Goal: Submit feedback/report problem

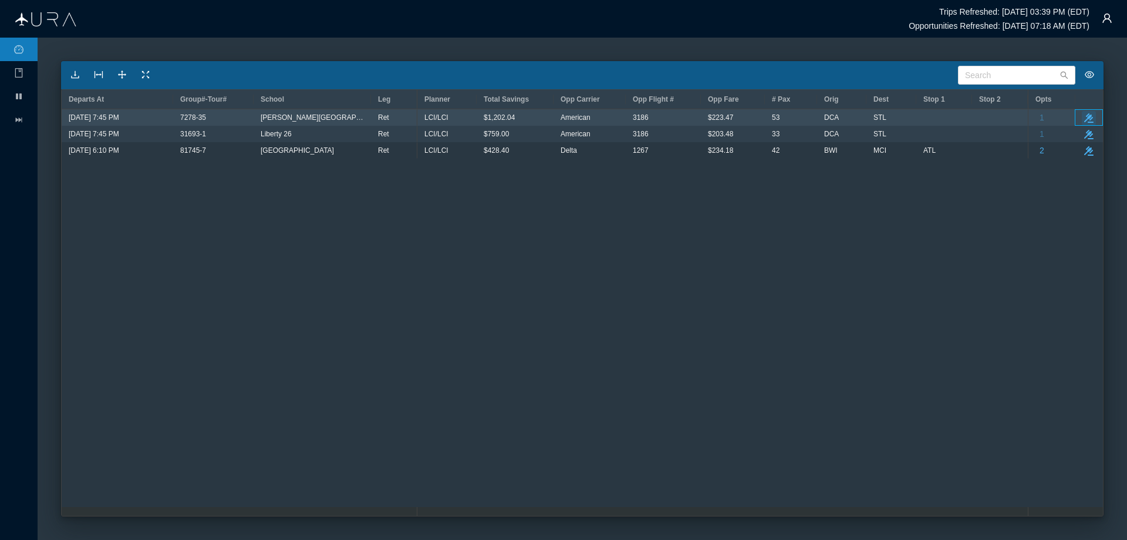
click at [1089, 119] on icon "button" at bounding box center [1089, 117] width 9 height 9
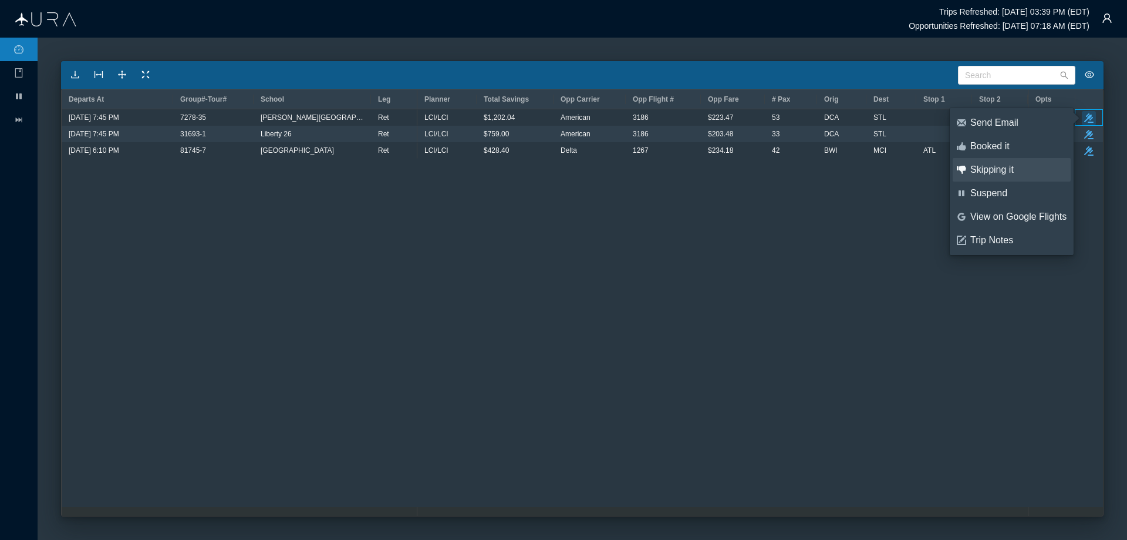
click at [1002, 170] on div "Skipping it" at bounding box center [1019, 169] width 96 height 13
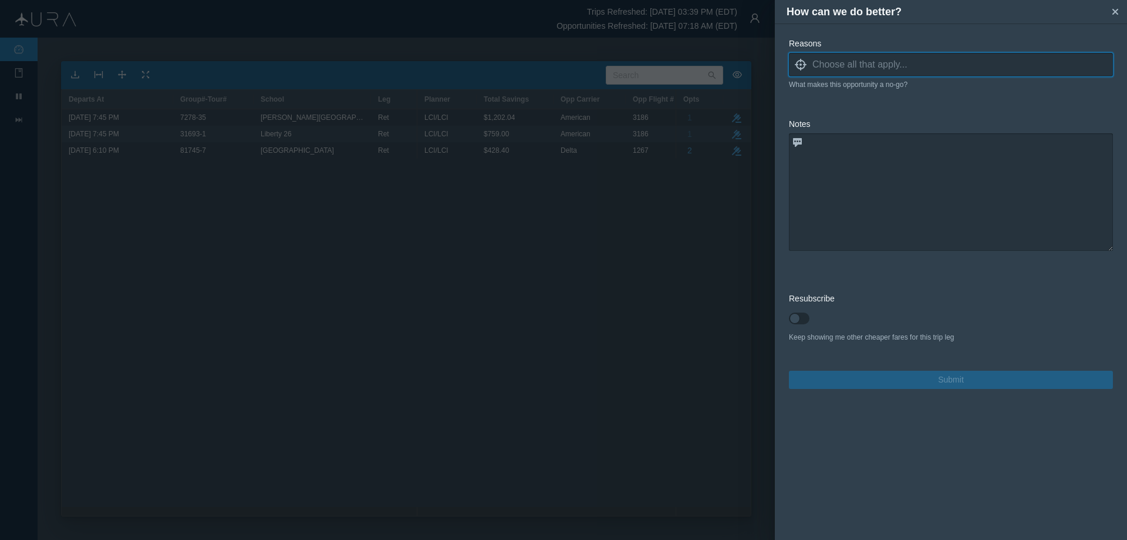
click at [830, 68] on input at bounding box center [963, 65] width 301 height 18
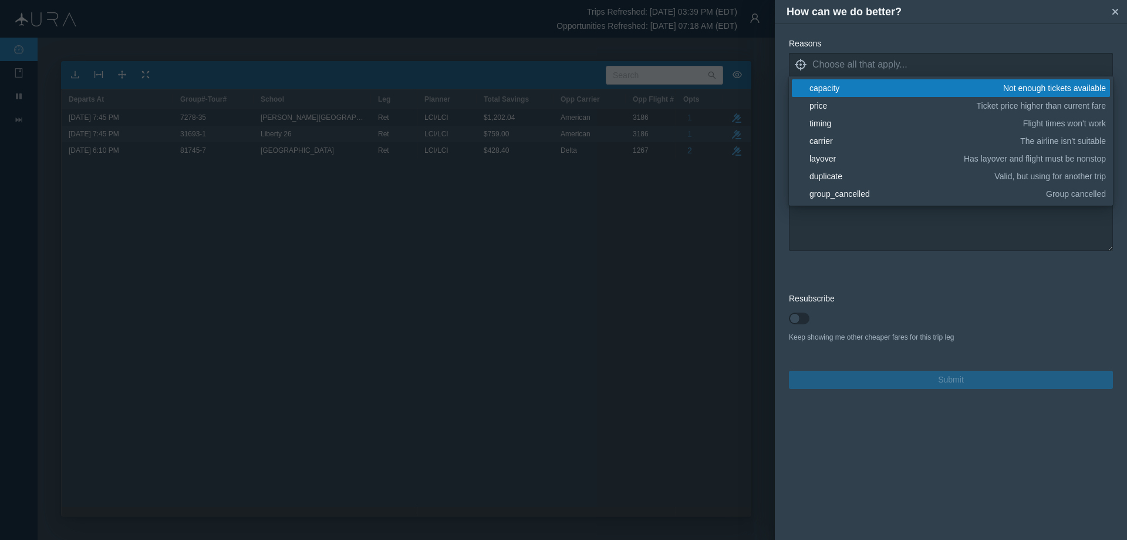
click at [829, 89] on div "capacity" at bounding box center [905, 88] width 190 height 12
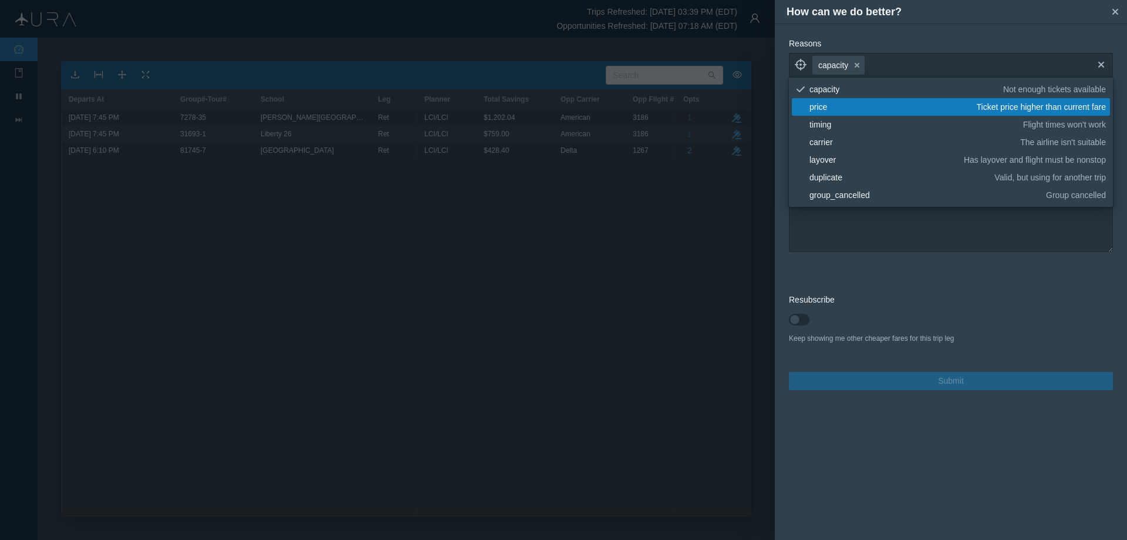
click at [827, 107] on div "price" at bounding box center [891, 107] width 163 height 12
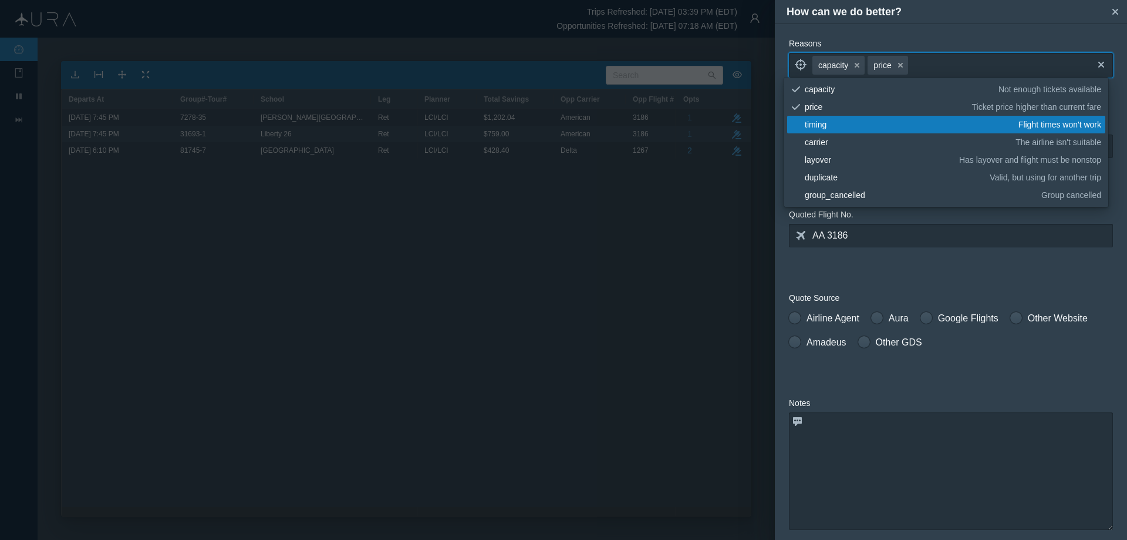
click at [836, 272] on form "Reasons locate capacity small-cross price small-cross cross tick capacity Not e…" at bounding box center [951, 353] width 324 height 630
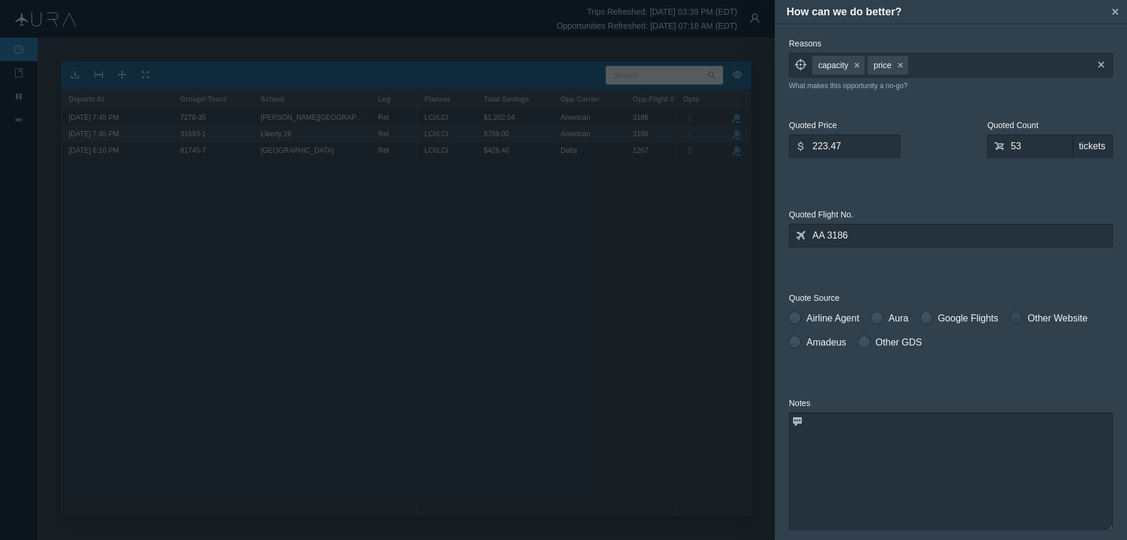
click at [1023, 322] on label "Other Website" at bounding box center [1050, 318] width 78 height 14
click at [1019, 319] on input "Other Website" at bounding box center [1015, 315] width 8 height 8
radio input "true"
click at [823, 426] on textarea at bounding box center [951, 470] width 324 height 117
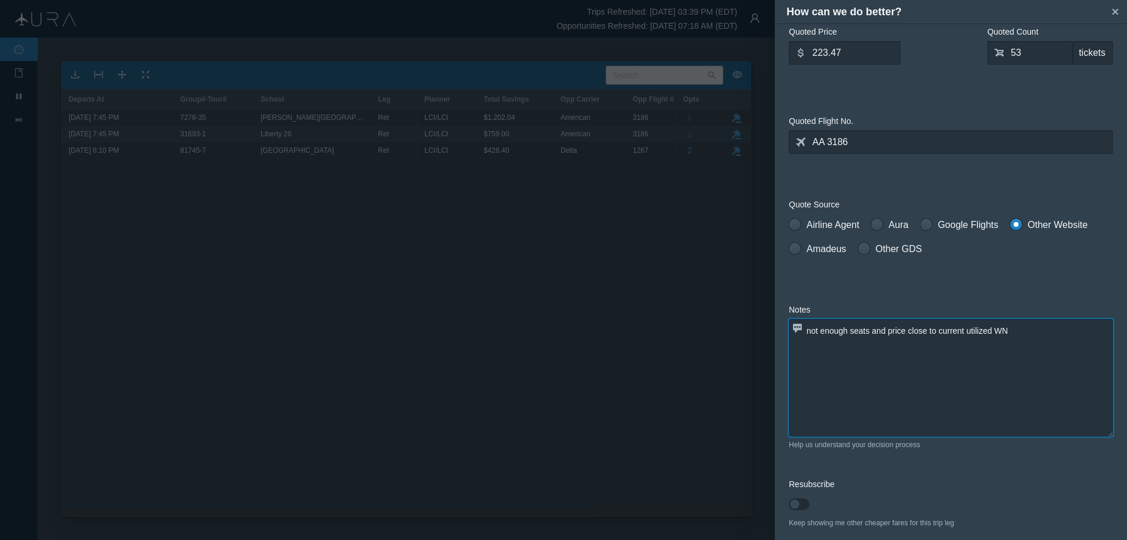
scroll to position [142, 0]
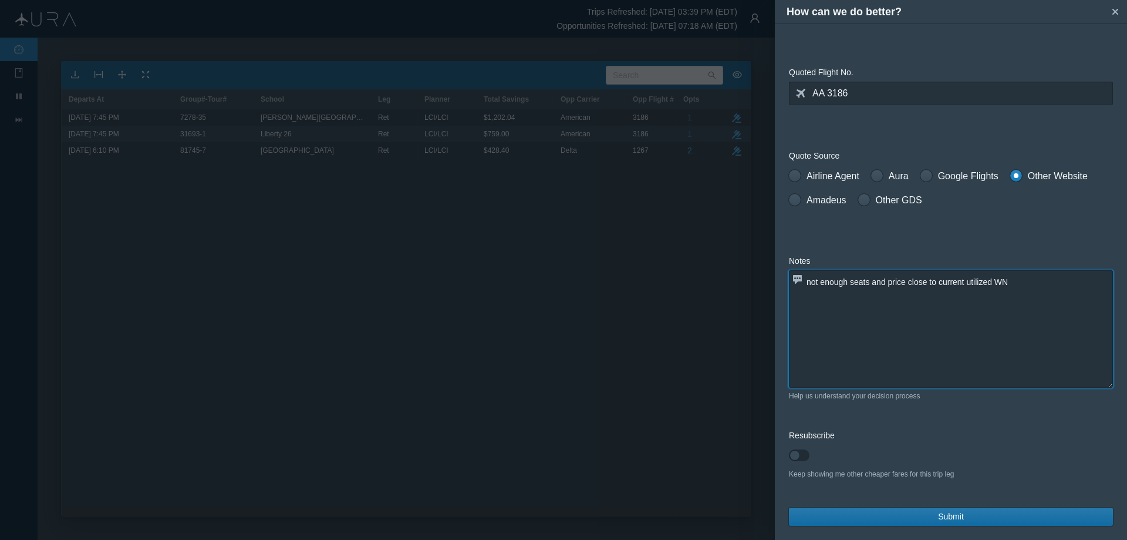
type textarea "not enough seats and price close to current utilized WN"
click at [915, 513] on button "Submit" at bounding box center [951, 516] width 324 height 18
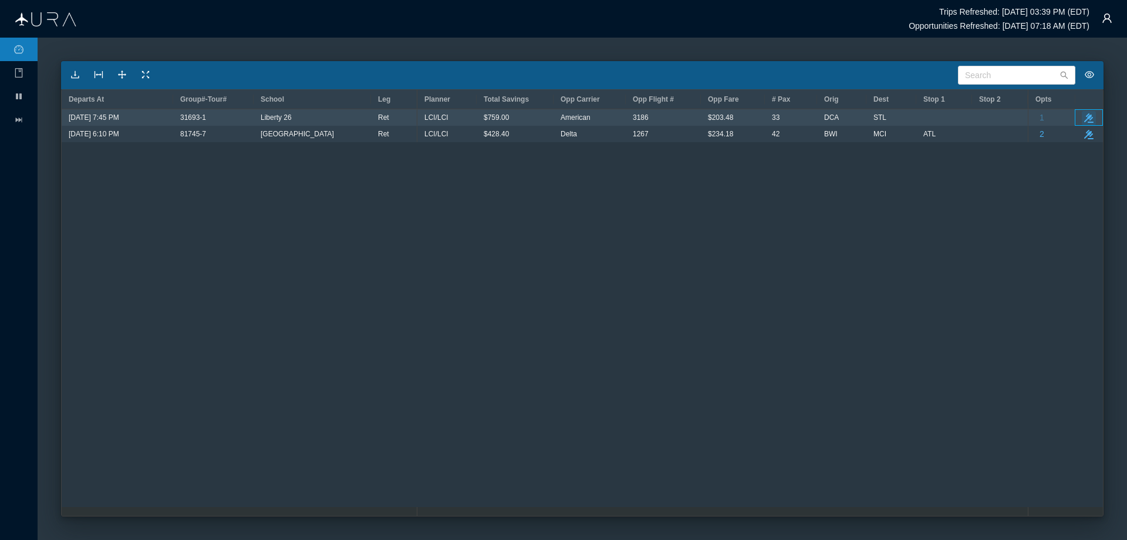
click at [1090, 120] on icon "button" at bounding box center [1089, 117] width 9 height 9
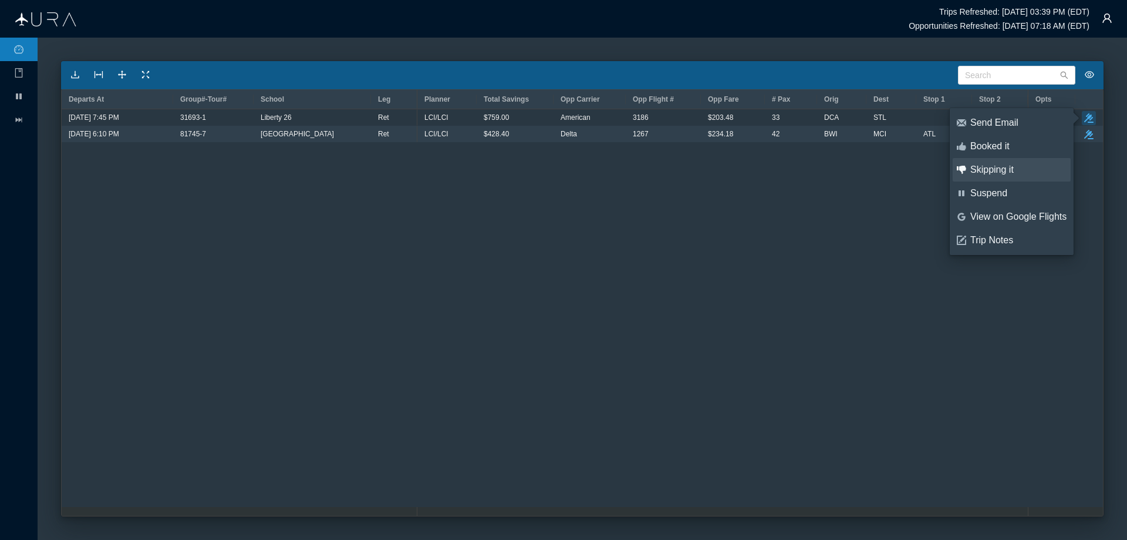
click at [1008, 170] on div "Skipping it" at bounding box center [1019, 169] width 96 height 13
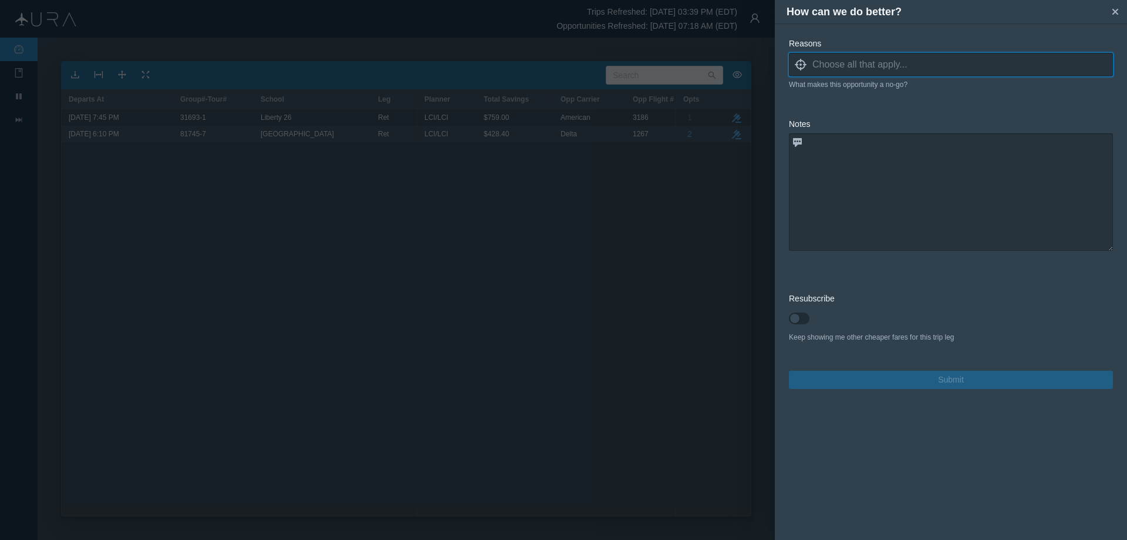
click at [830, 67] on input at bounding box center [963, 65] width 301 height 18
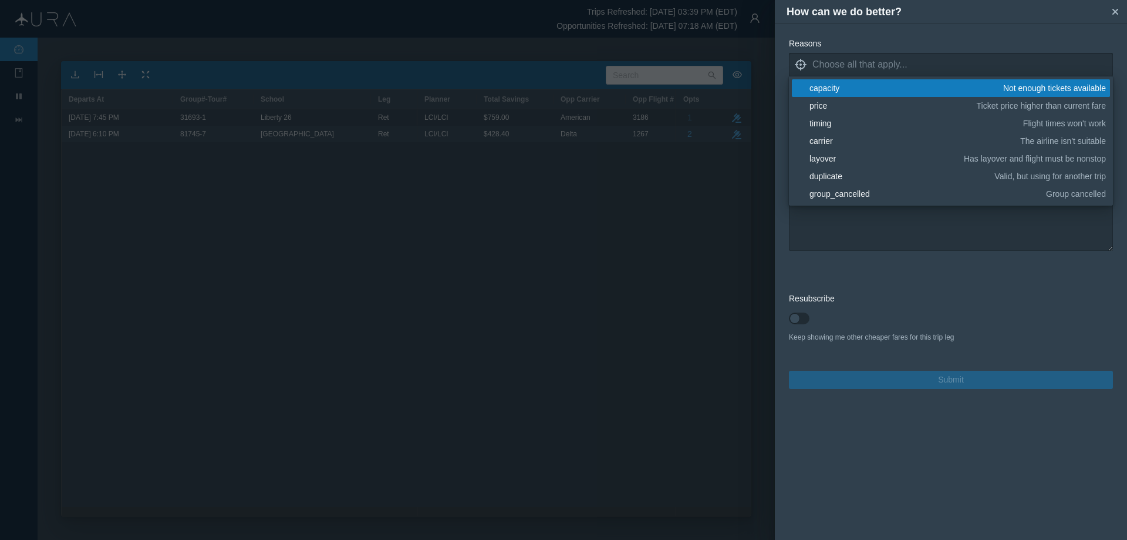
click at [829, 90] on div "capacity" at bounding box center [905, 88] width 190 height 12
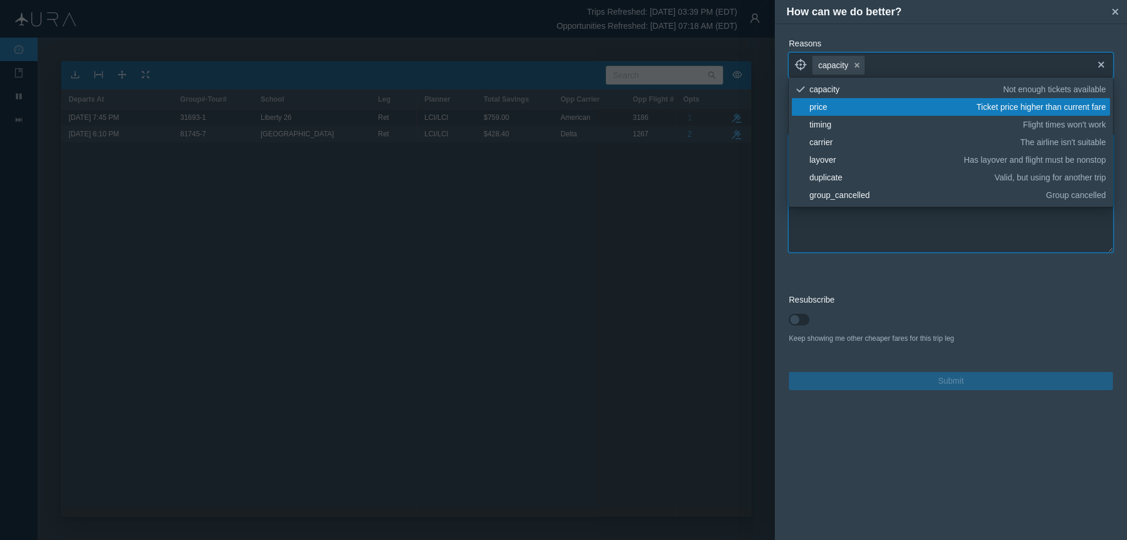
click at [817, 229] on textarea at bounding box center [951, 192] width 324 height 117
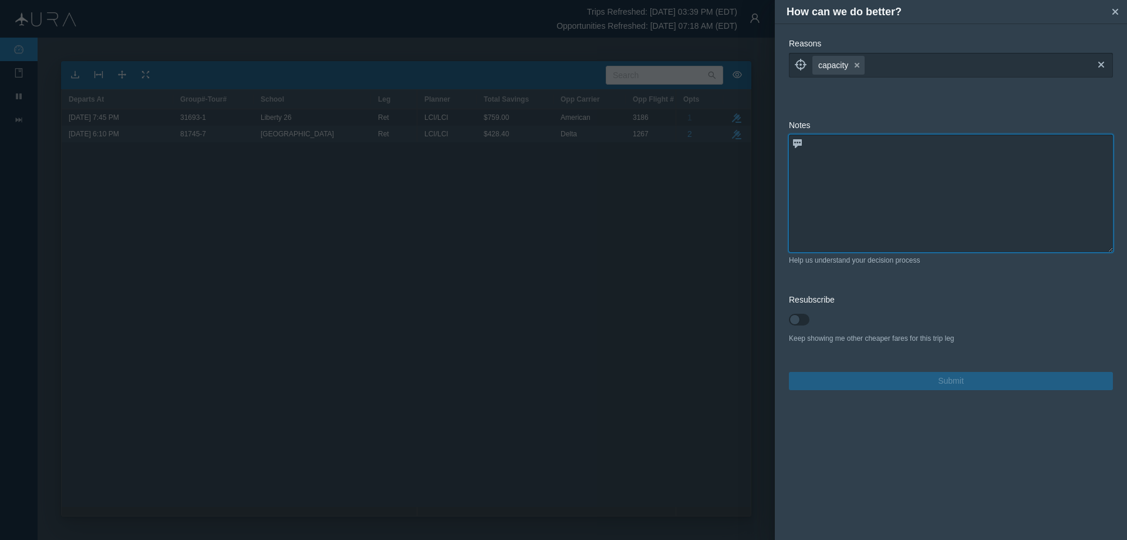
click at [829, 145] on textarea at bounding box center [951, 192] width 324 height 117
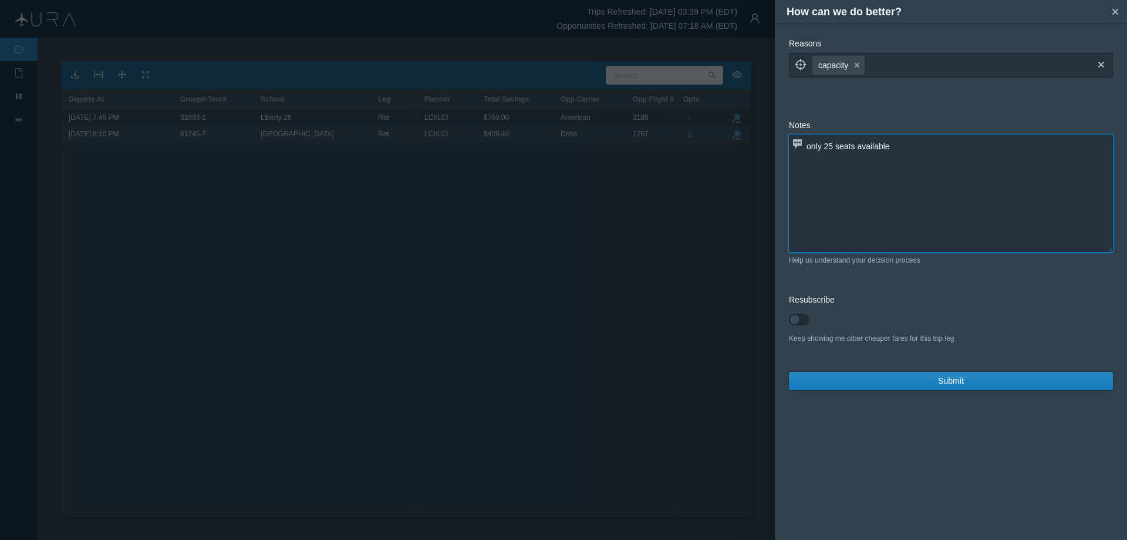
type textarea "only 25 seats available"
click at [859, 390] on div "Reasons locate capacity small-cross cross What makes this opportunity a no-go? …" at bounding box center [951, 213] width 352 height 381
click at [919, 380] on button "Submit" at bounding box center [951, 381] width 324 height 18
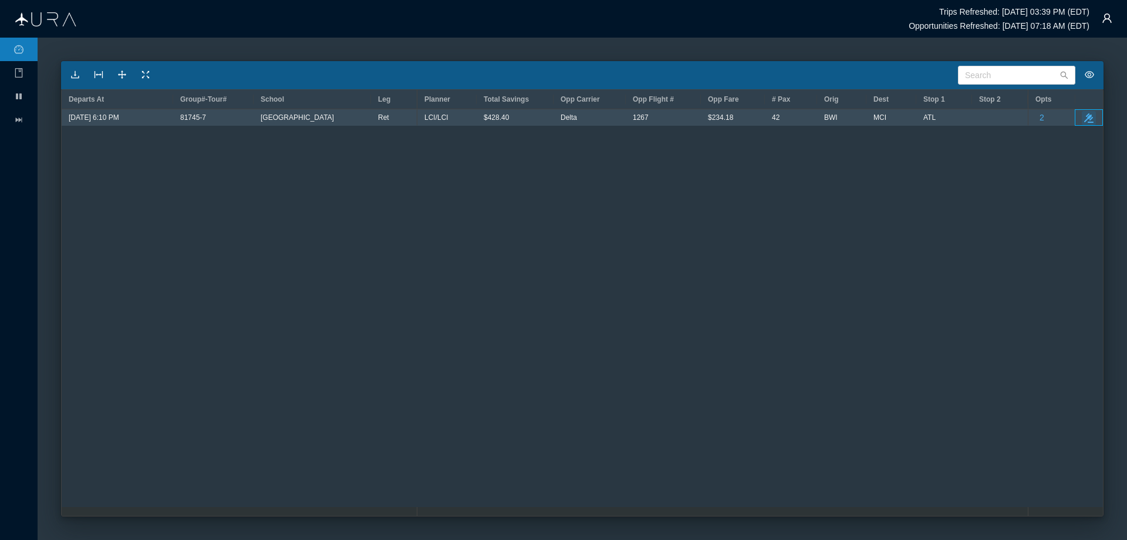
click at [1090, 120] on icon "take-action" at bounding box center [1089, 117] width 9 height 9
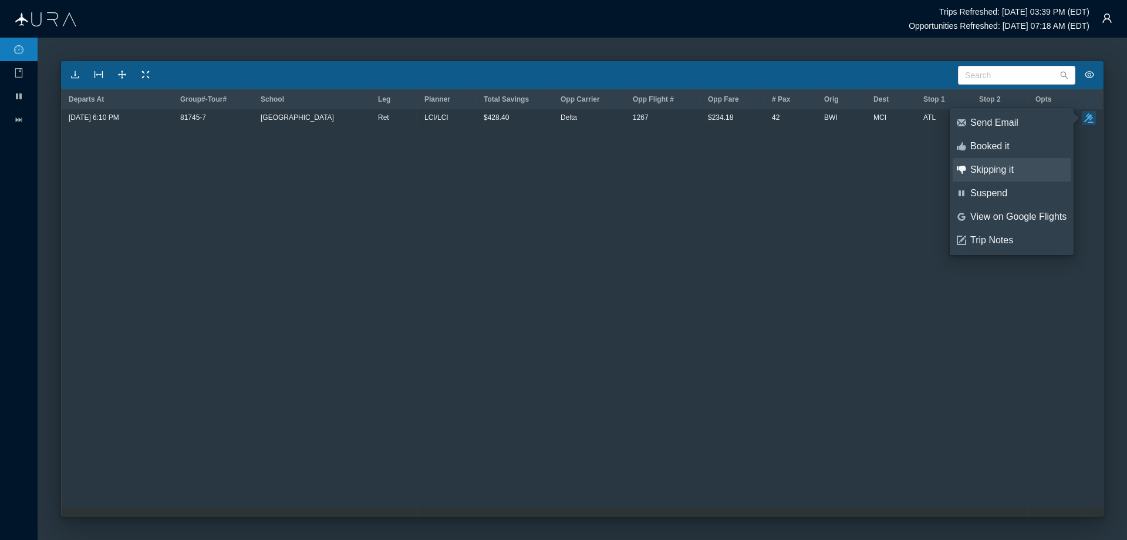
click at [992, 169] on div "Skipping it" at bounding box center [1019, 169] width 96 height 13
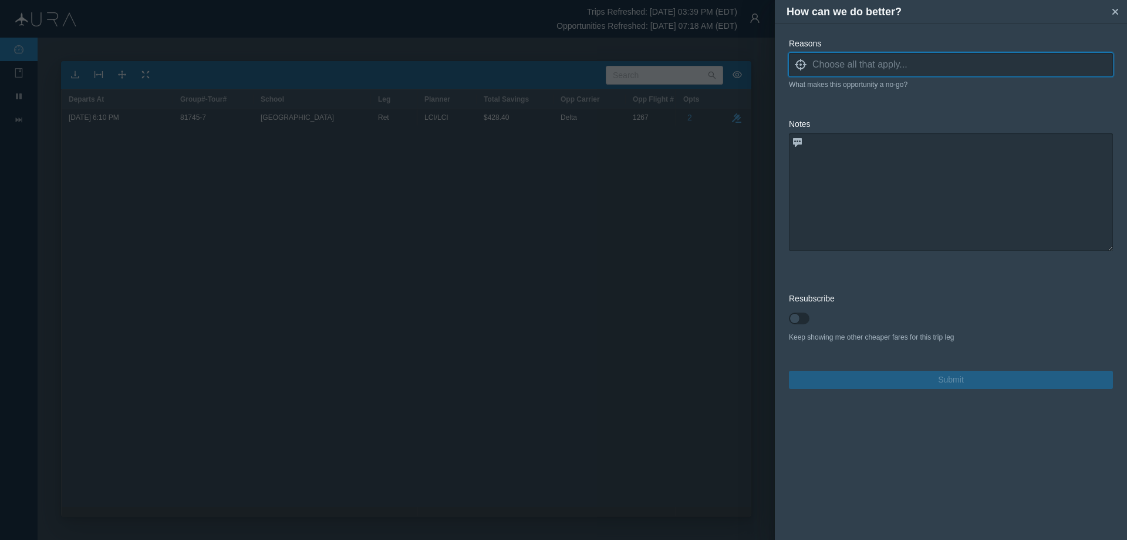
click at [823, 65] on input at bounding box center [963, 65] width 301 height 18
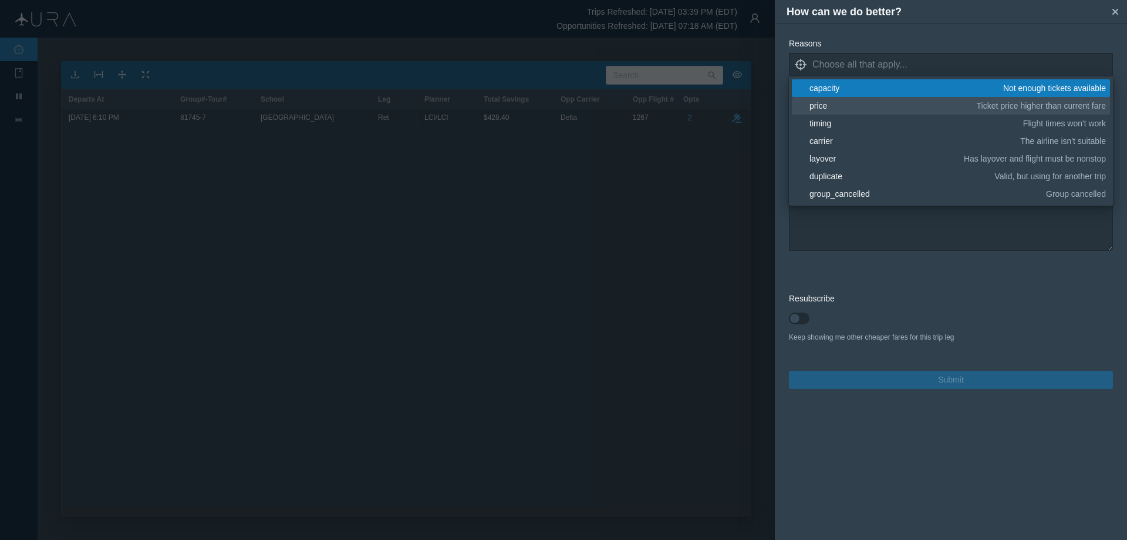
click at [834, 107] on div "price" at bounding box center [891, 106] width 163 height 12
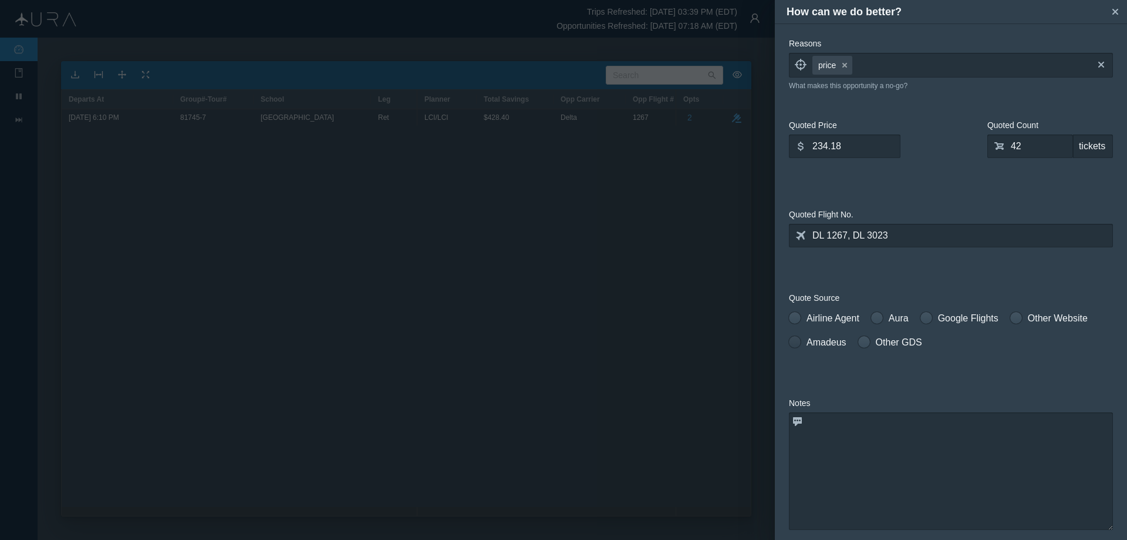
click at [797, 345] on span at bounding box center [795, 342] width 12 height 12
click at [797, 344] on input "Amadeus" at bounding box center [793, 339] width 8 height 8
radio input "true"
click at [810, 425] on textarea at bounding box center [951, 470] width 324 height 117
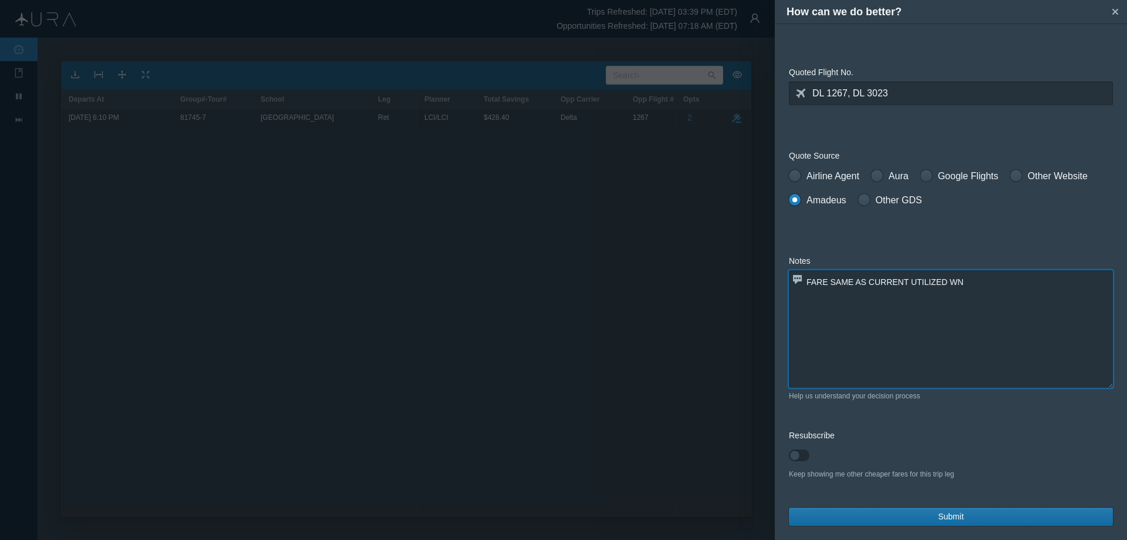
type textarea "FARE SAME AS CURRENT UTILIZED WN"
click at [888, 520] on button "Submit" at bounding box center [951, 516] width 324 height 18
